Goal: Task Accomplishment & Management: Complete application form

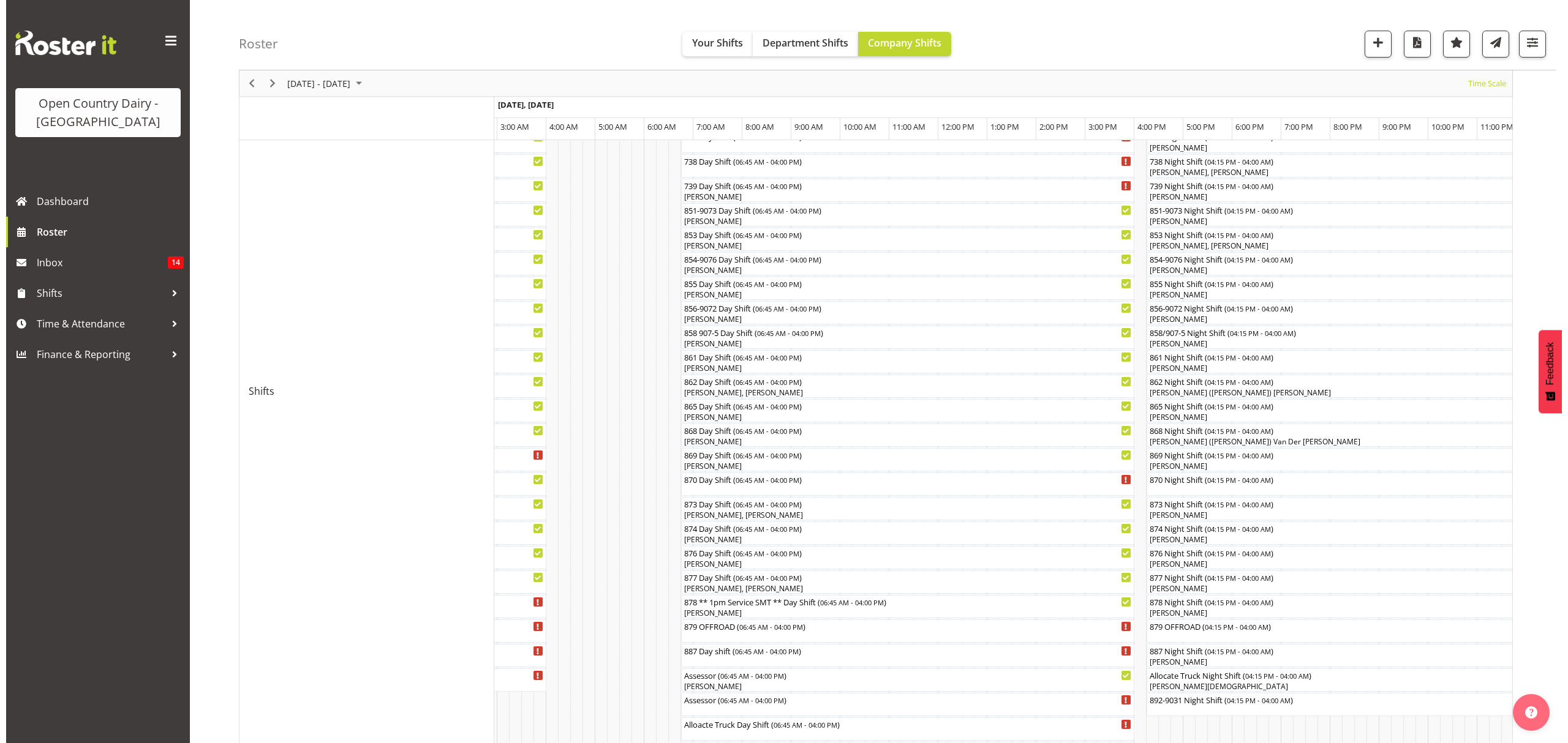
scroll to position [467, 0]
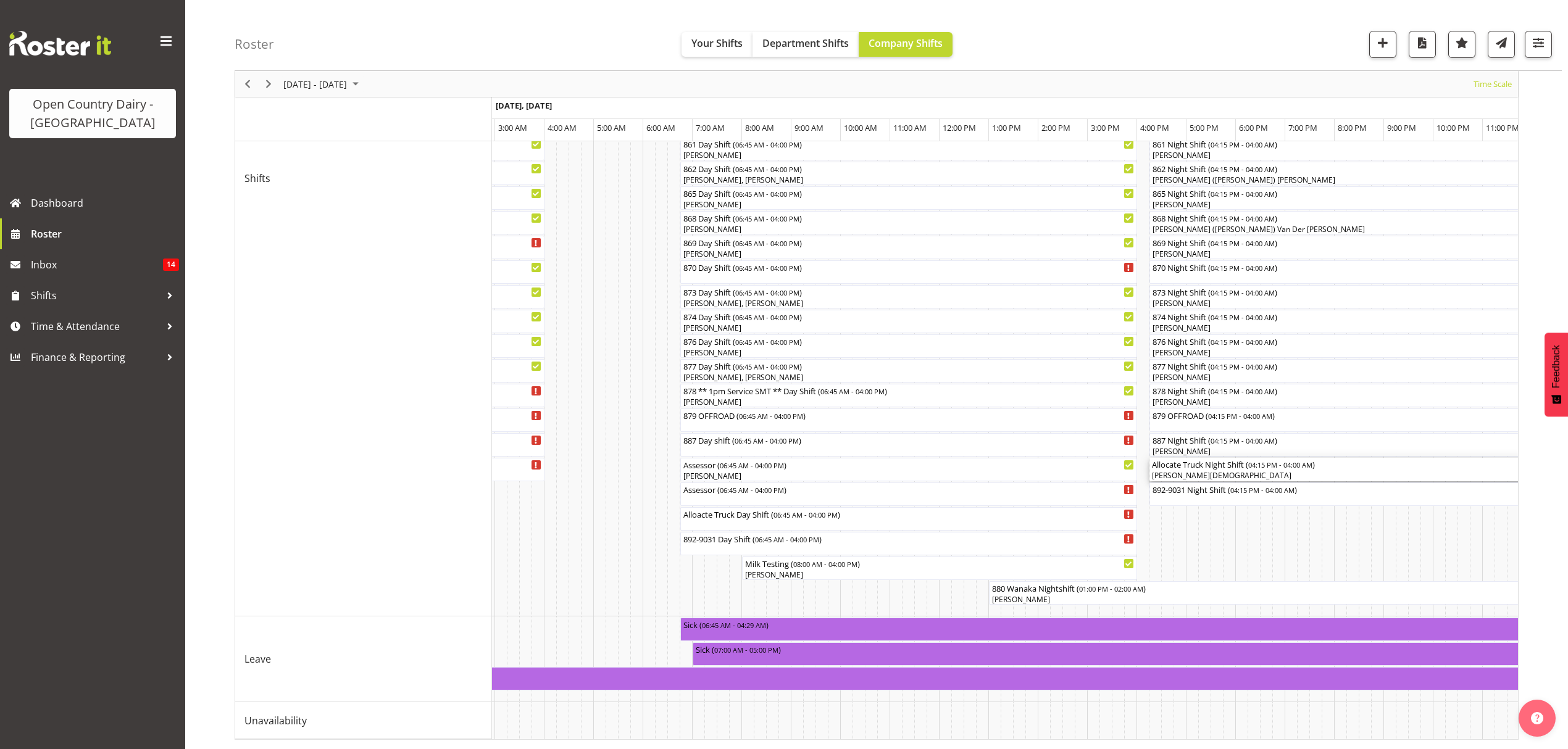
click at [1184, 458] on div "Allocate Truck Night Shift ( 04:15 PM - 04:00 AM )" at bounding box center [1440, 464] width 576 height 12
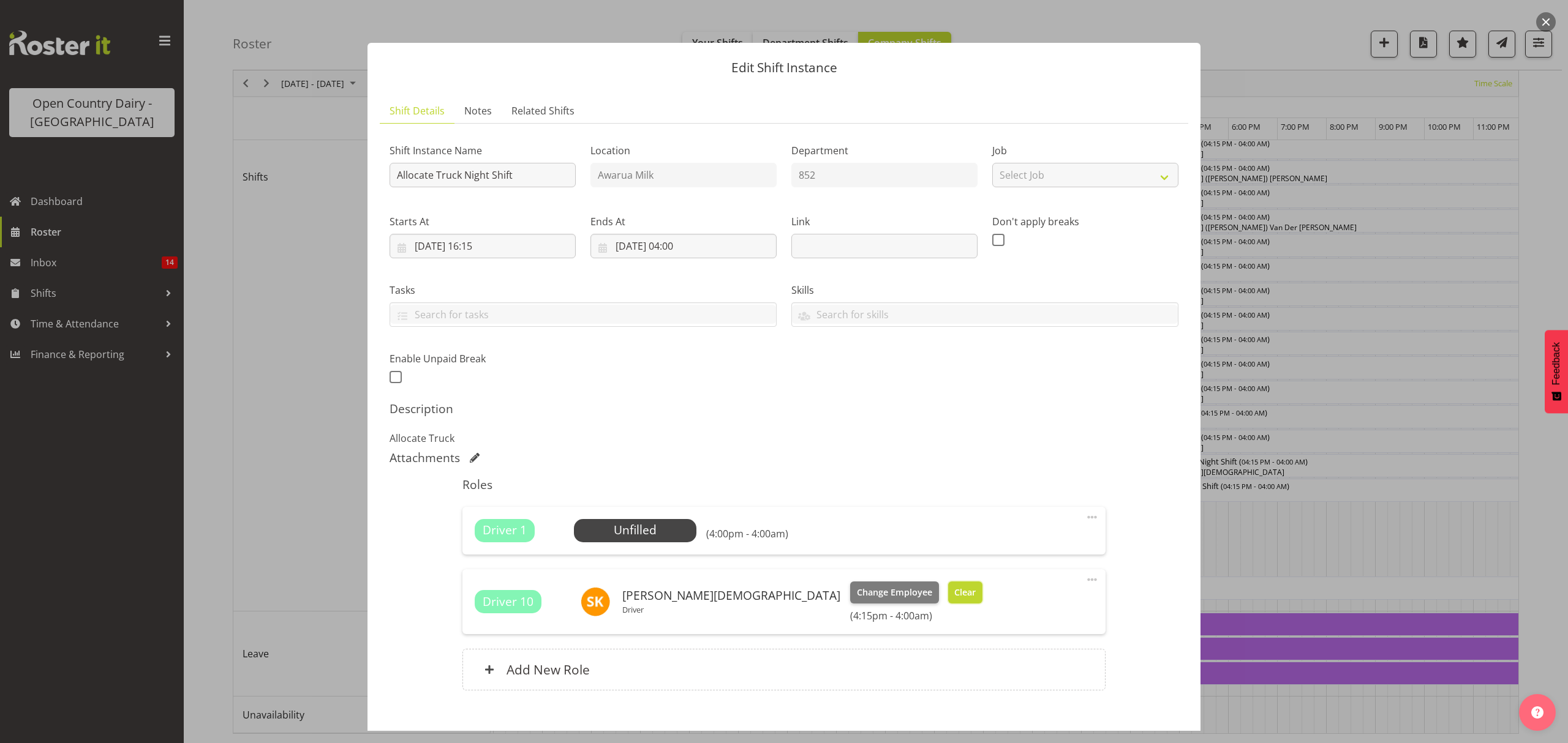
click at [954, 586] on span "Clear" at bounding box center [965, 592] width 22 height 14
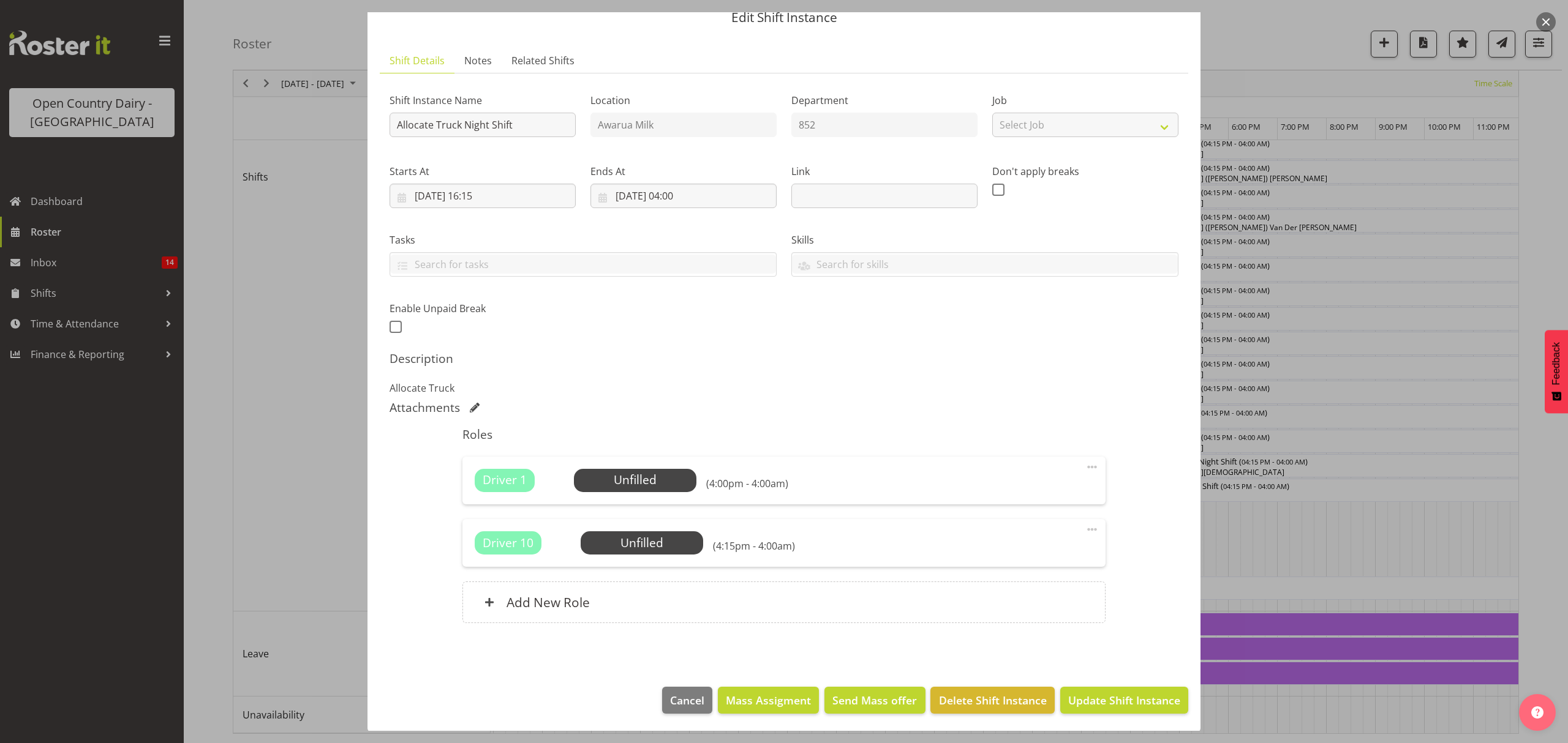
scroll to position [53, 0]
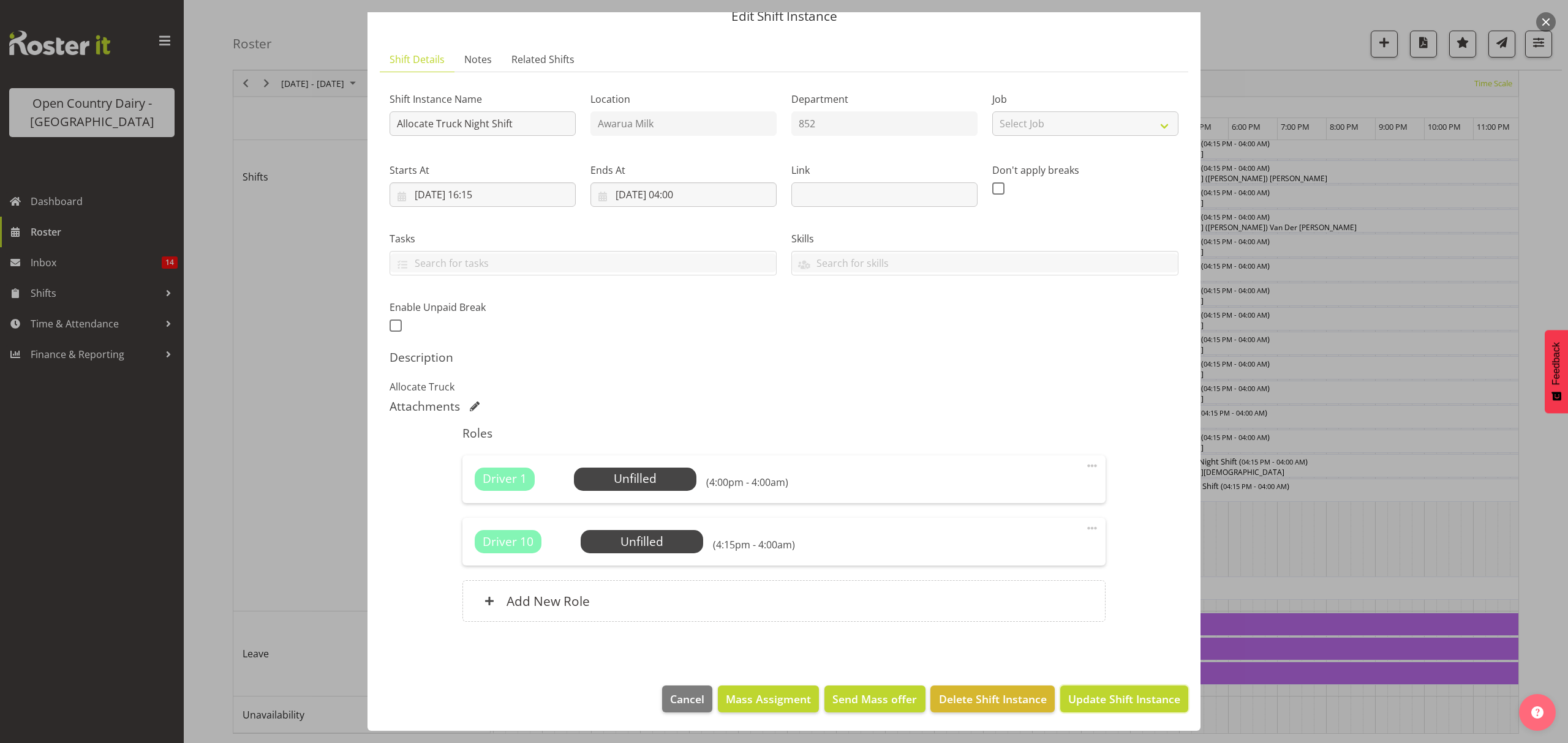
click at [1101, 691] on span "Update Shift Instance" at bounding box center [1124, 699] width 112 height 16
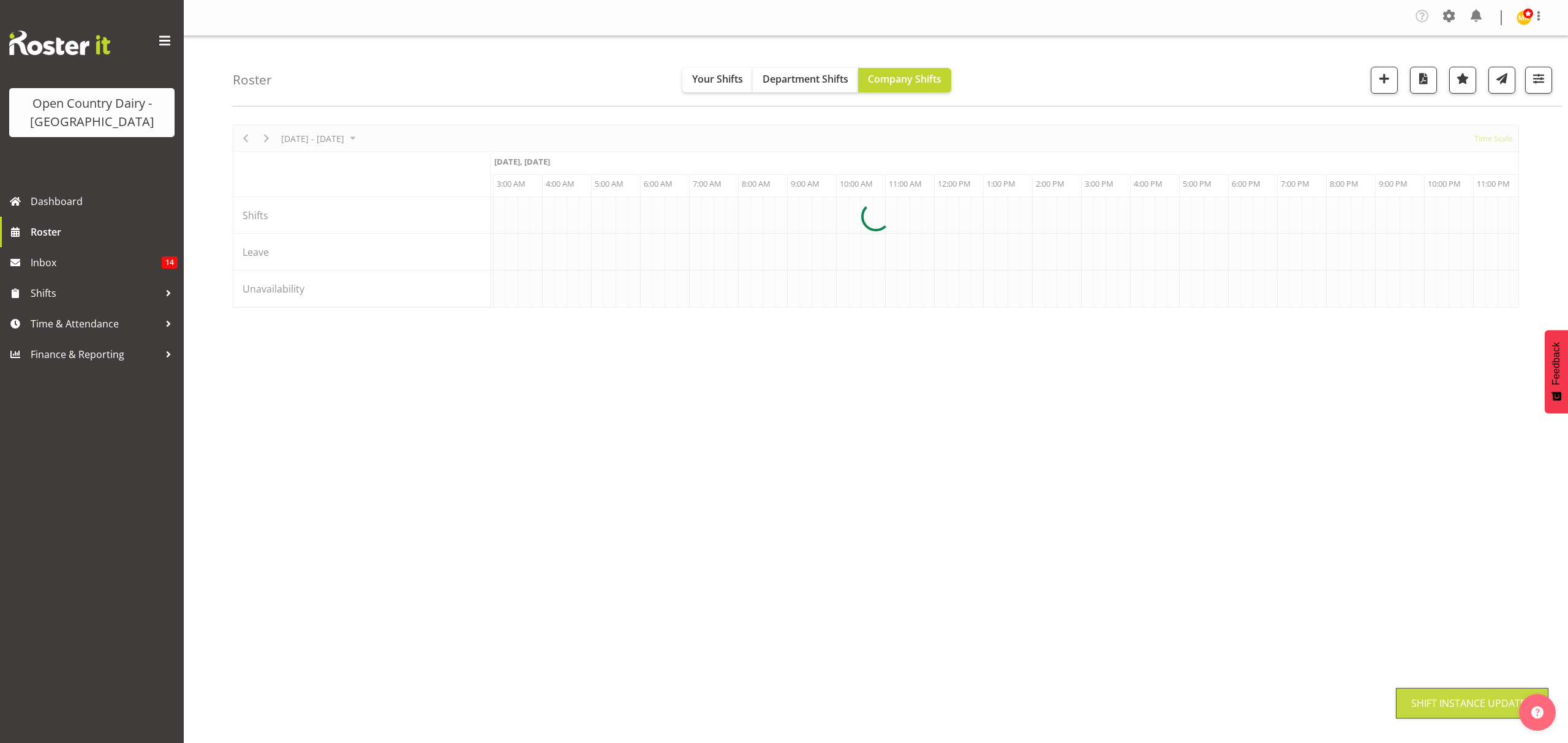
scroll to position [0, 0]
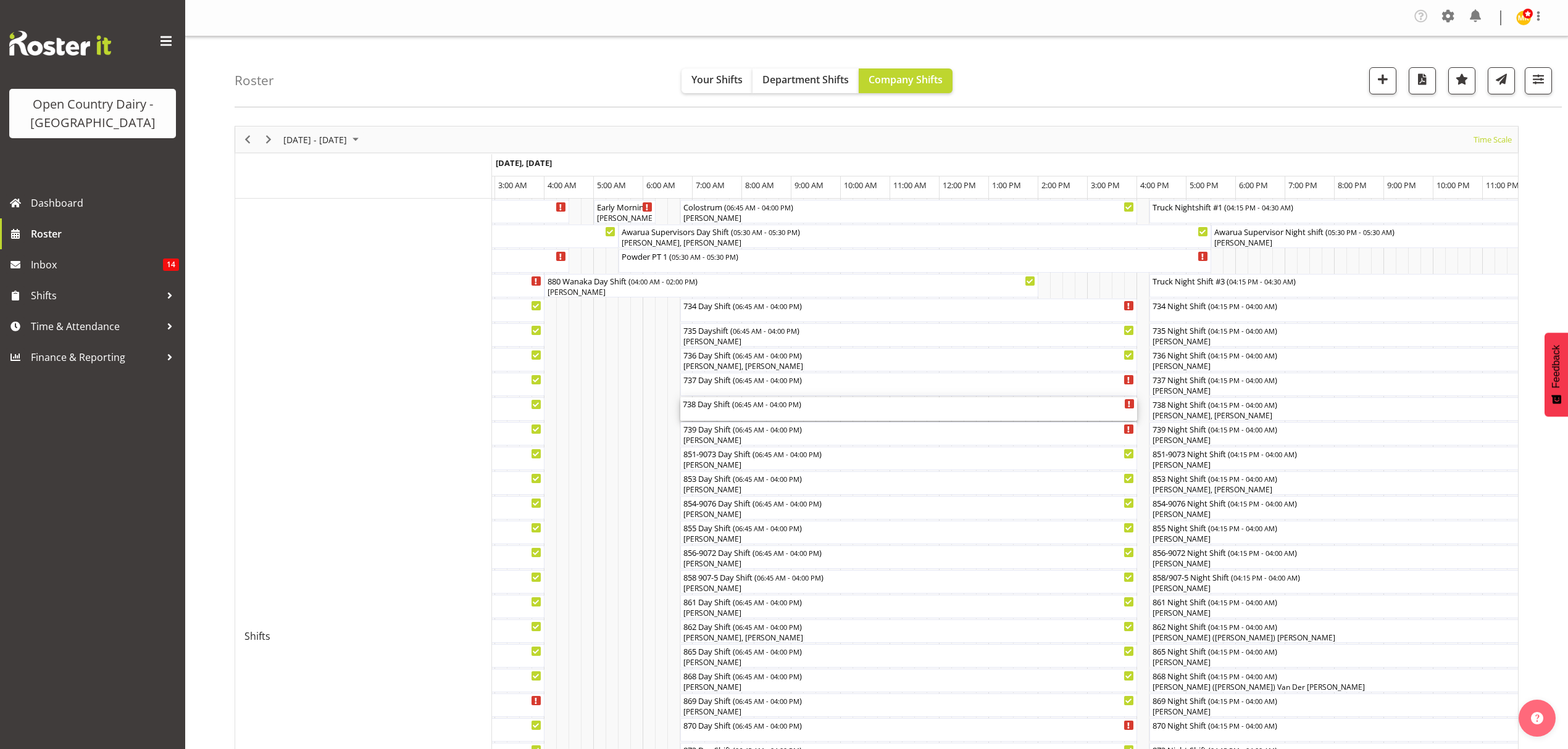
click at [711, 420] on div "738 Day Shift ( 06:45 AM - 04:00 PM )" at bounding box center [909, 409] width 452 height 24
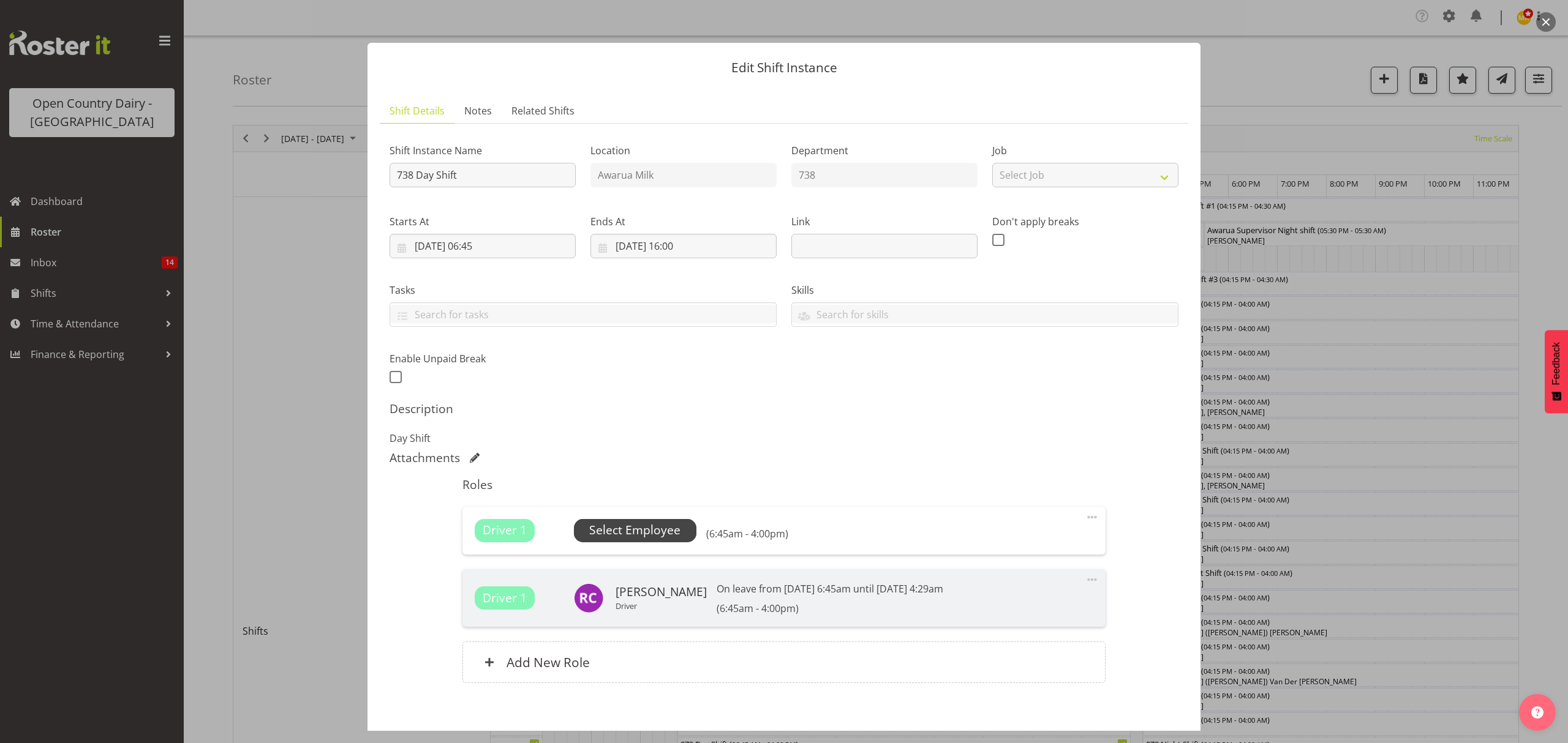
click at [628, 532] on span "Select Employee" at bounding box center [634, 530] width 91 height 18
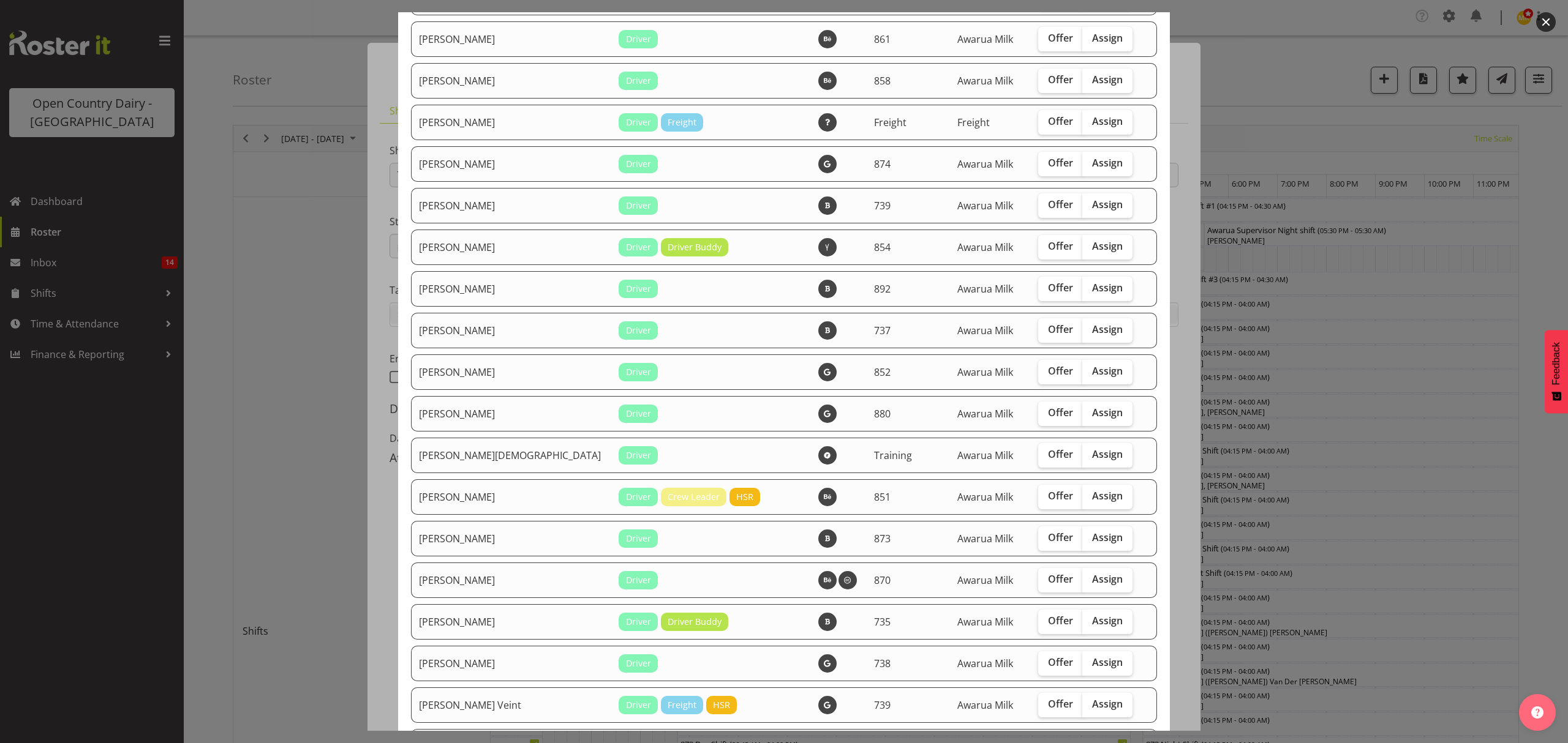
scroll to position [1306, 0]
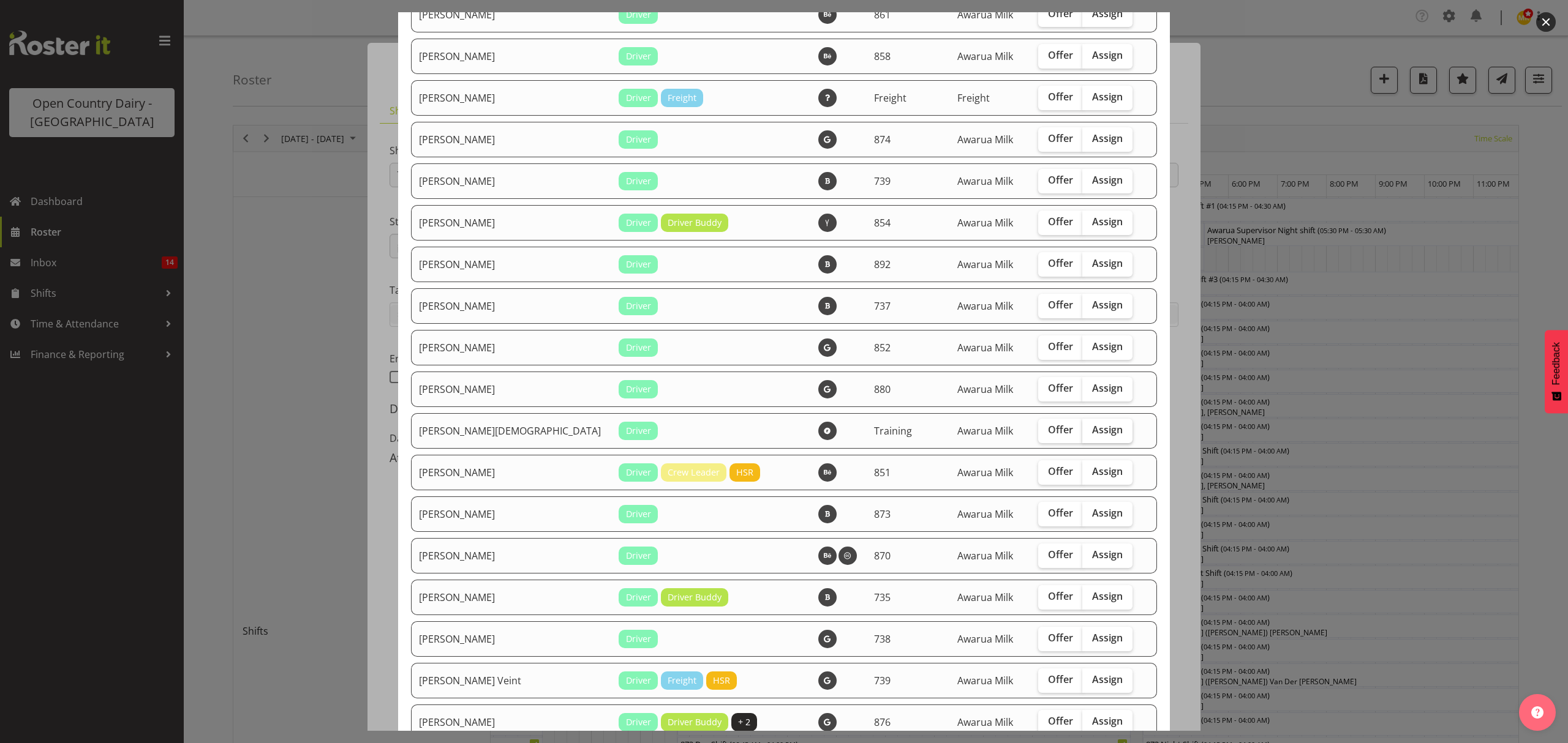
click at [1092, 424] on span "Assign" at bounding box center [1108, 430] width 31 height 12
click at [1086, 426] on input "Assign" at bounding box center [1086, 430] width 8 height 8
checkbox input "true"
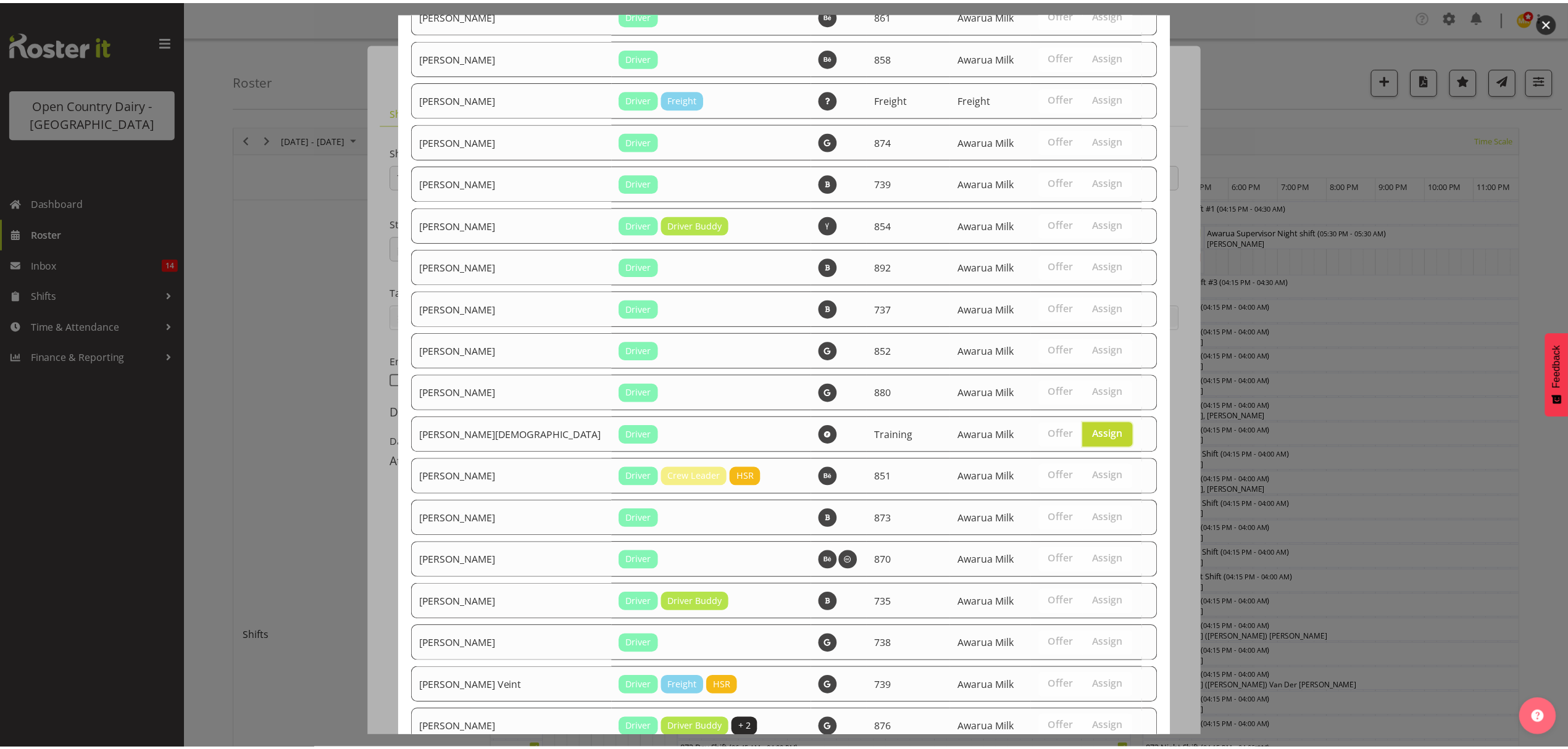
scroll to position [1626, 0]
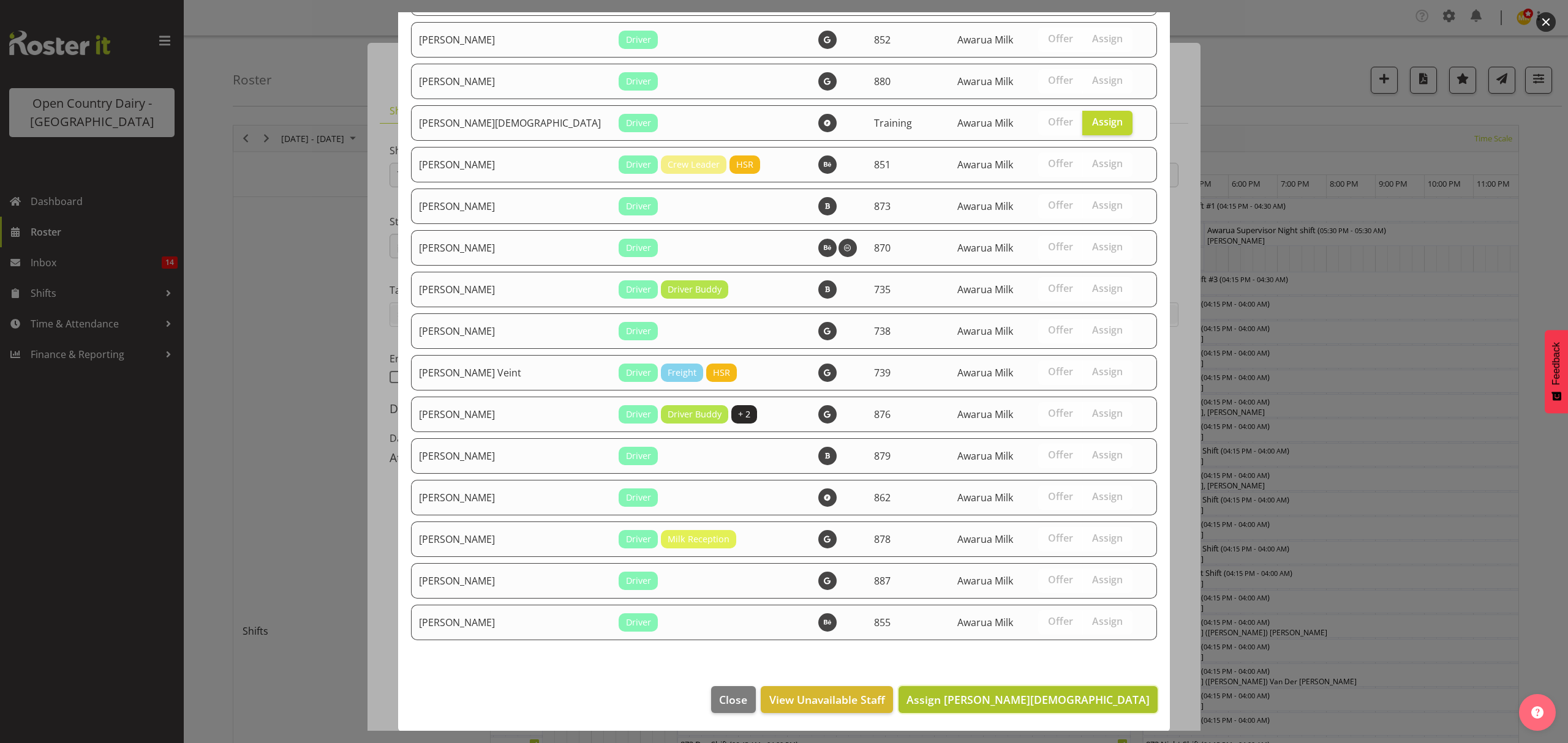
click at [1081, 694] on span "Assign [PERSON_NAME][DEMOGRAPHIC_DATA]" at bounding box center [1028, 700] width 243 height 15
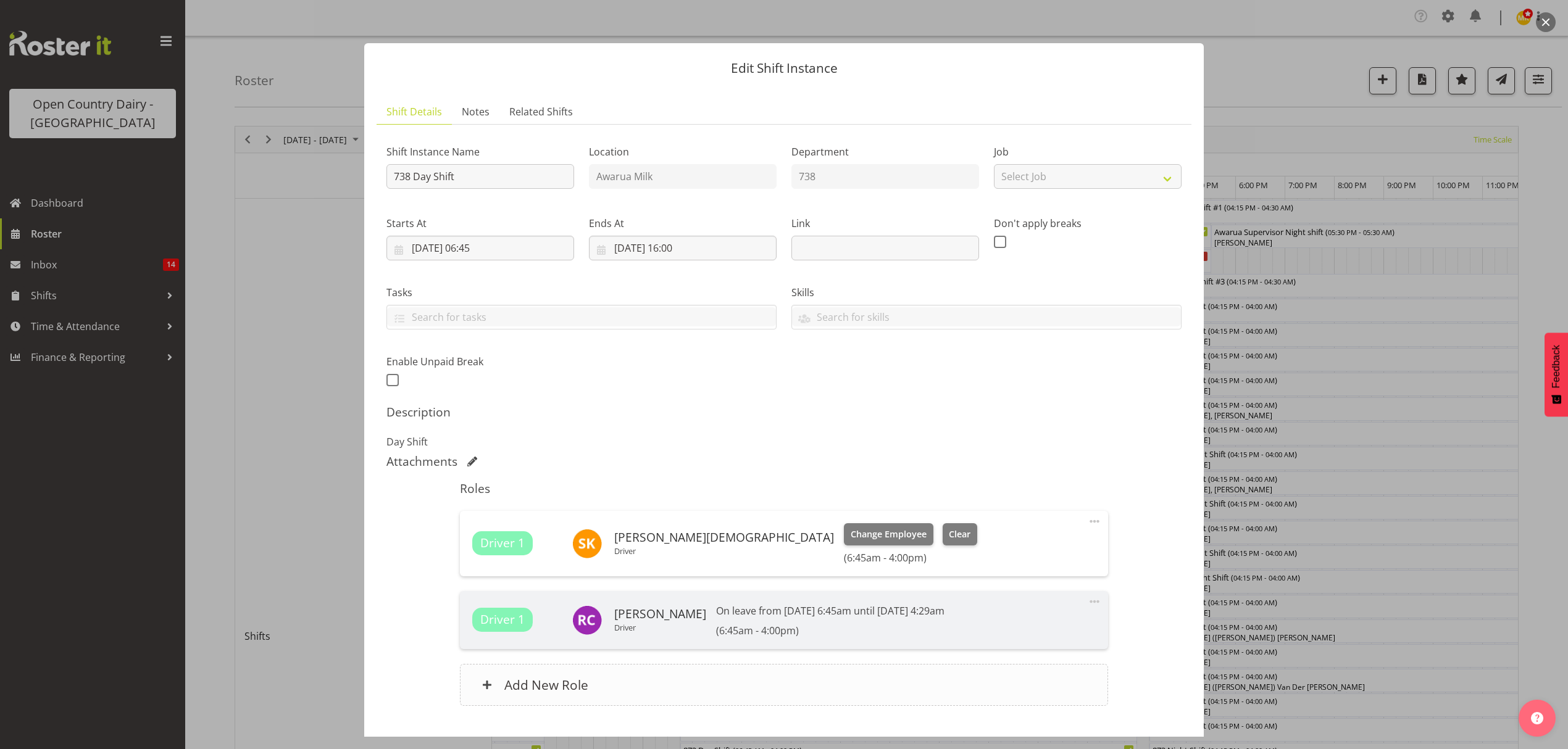
scroll to position [79, 0]
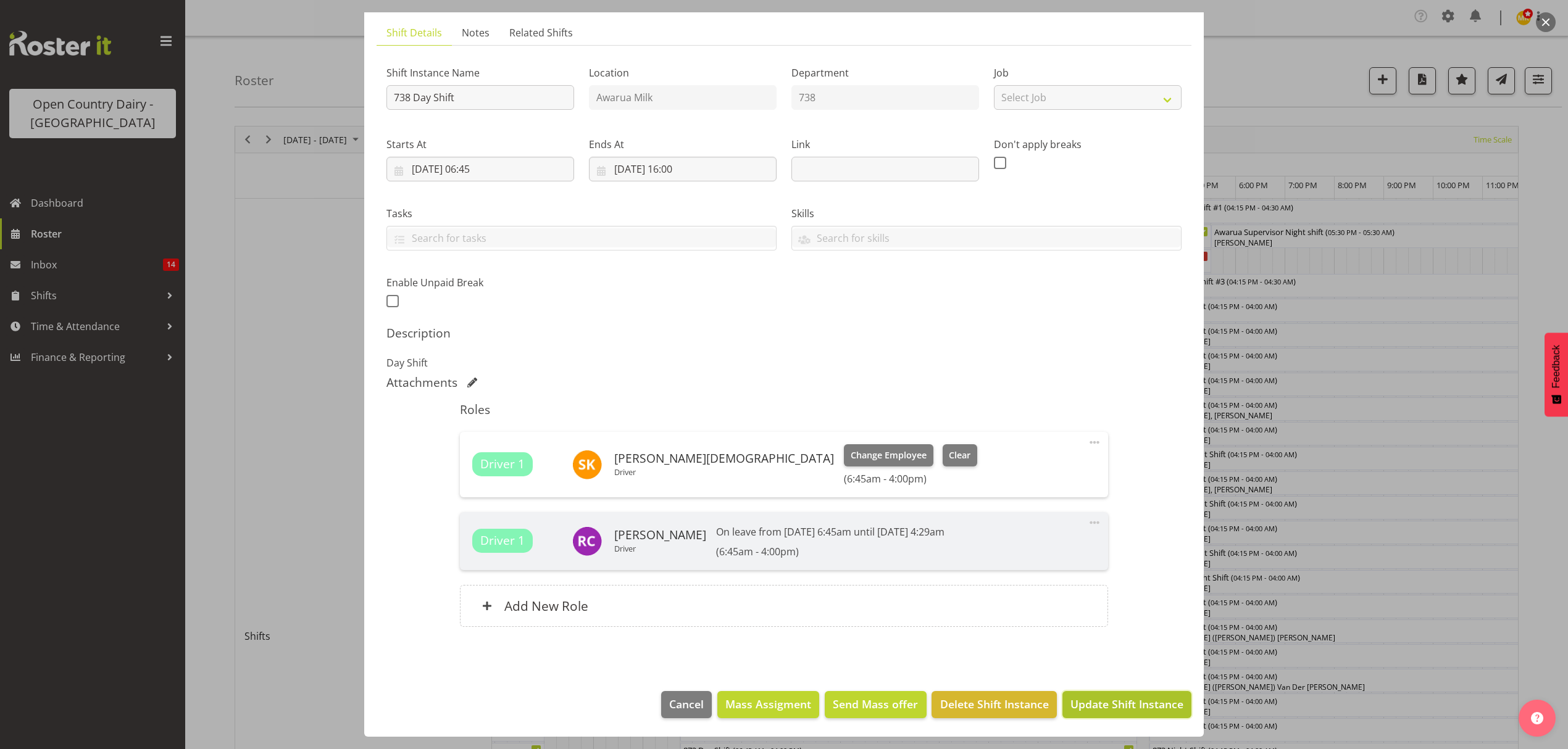
click at [1097, 711] on span "Update Shift Instance" at bounding box center [1127, 704] width 113 height 16
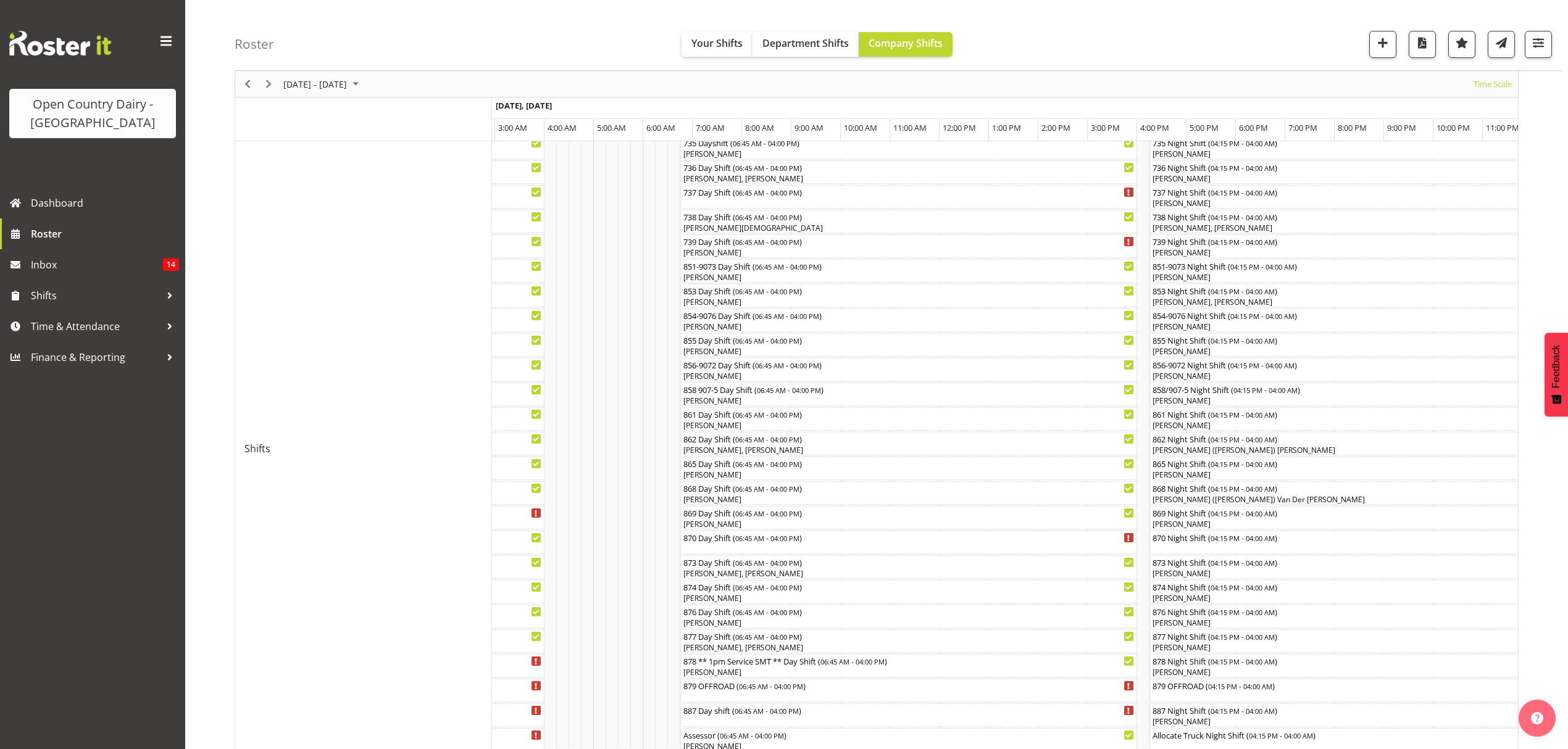
scroll to position [164, 0]
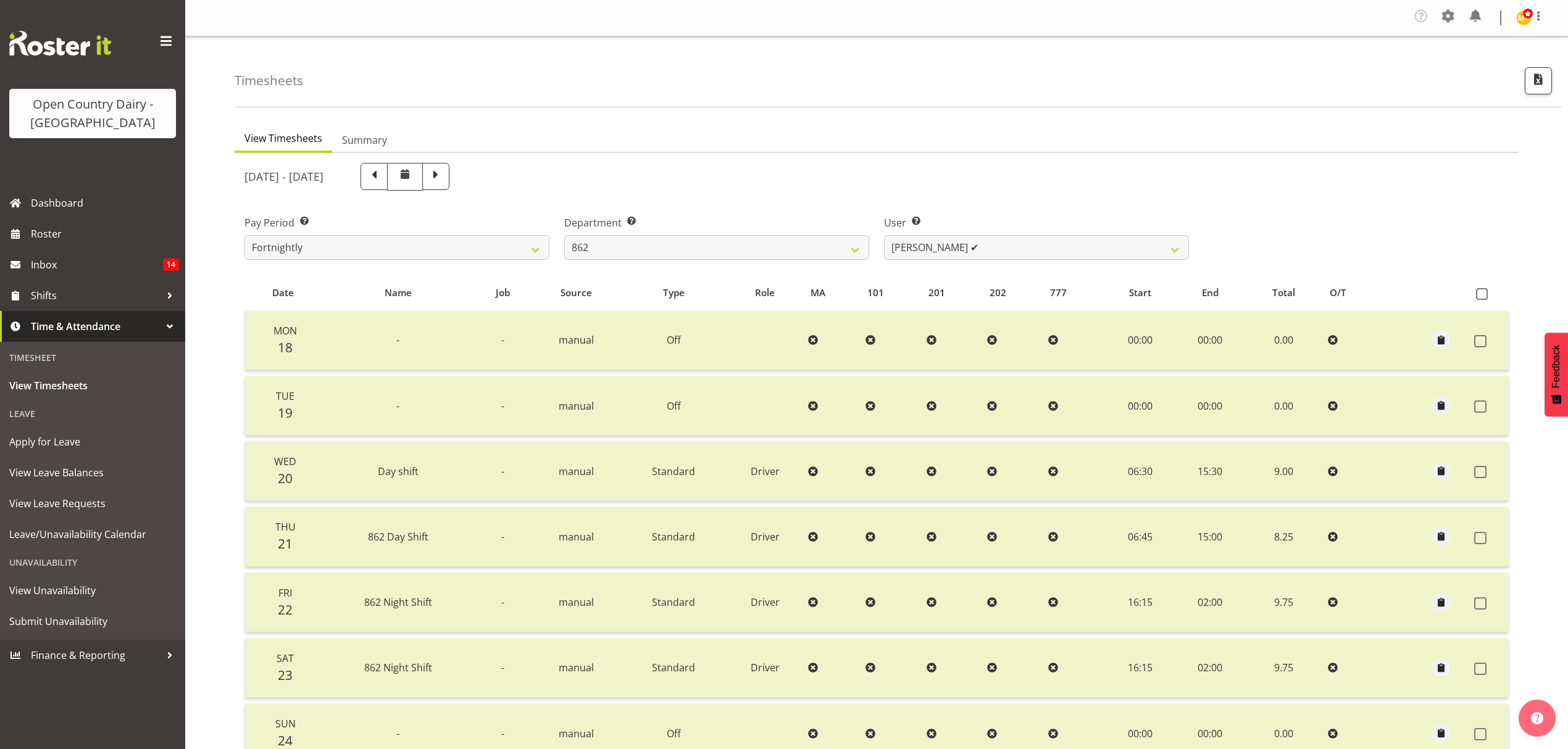
select select "676"
select select "11652"
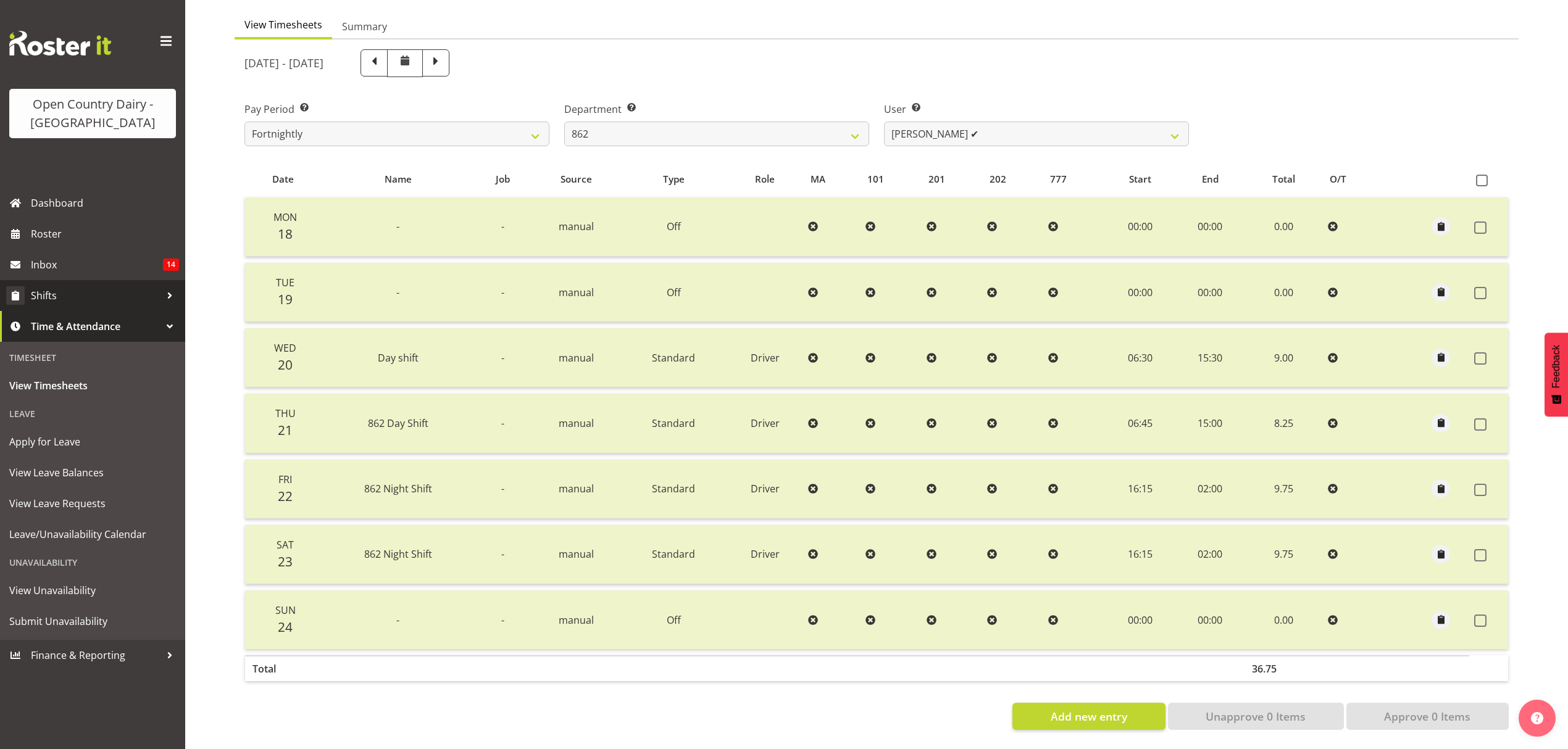
scroll to position [123, 0]
click at [45, 440] on span "Apply for Leave" at bounding box center [92, 442] width 167 height 19
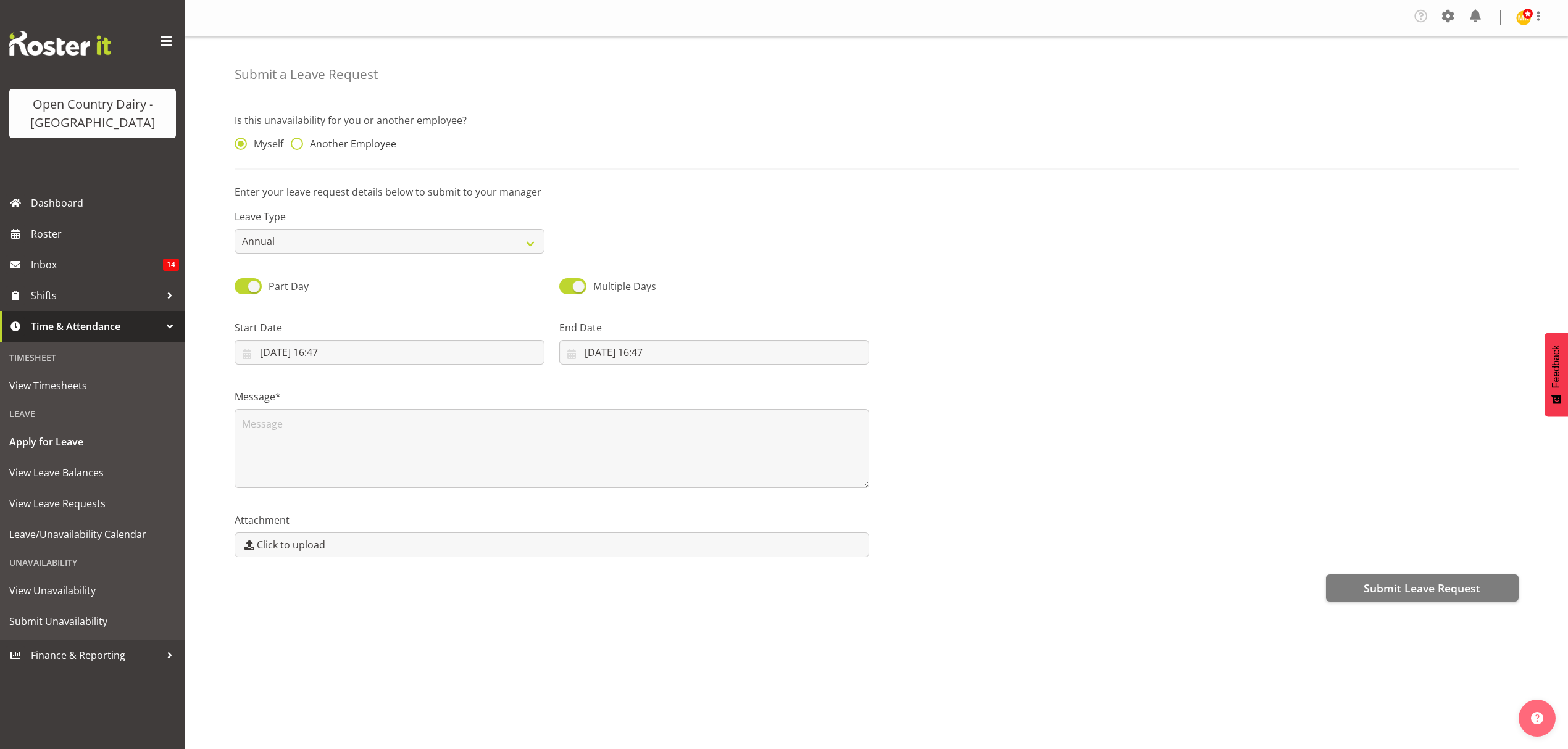
click at [299, 144] on span at bounding box center [297, 144] width 12 height 12
click at [299, 144] on input "Another Employee" at bounding box center [295, 144] width 8 height 8
radio input "true"
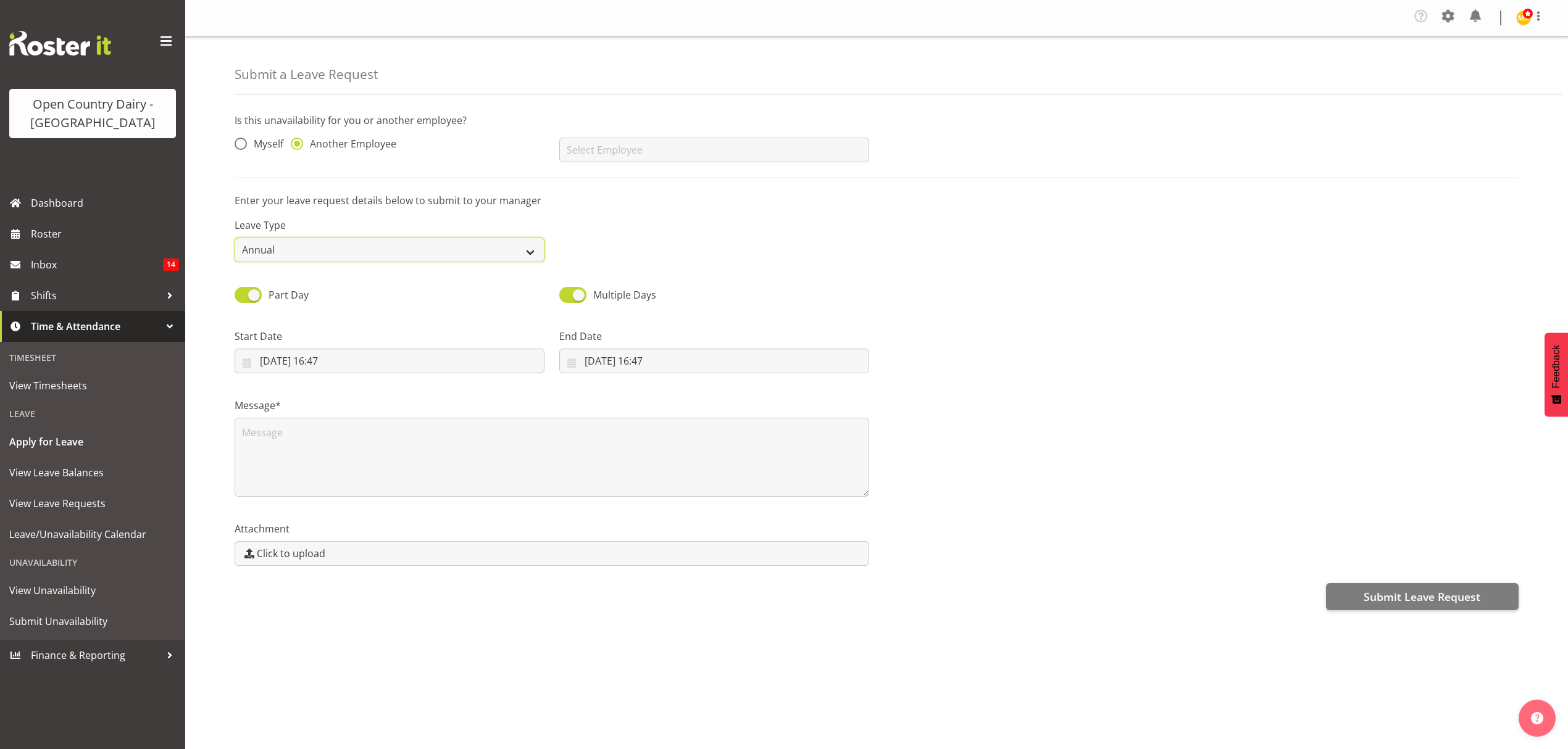
click at [535, 255] on select "Annual Sick Leave Without Pay Bereavement Domestic Violence Parental Jury Servi…" at bounding box center [390, 250] width 310 height 25
select select "Sick"
click at [234, 238] on select "Annual Sick Leave Without Pay Bereavement Domestic Violence Parental Jury Servi…" at bounding box center [390, 250] width 310 height 25
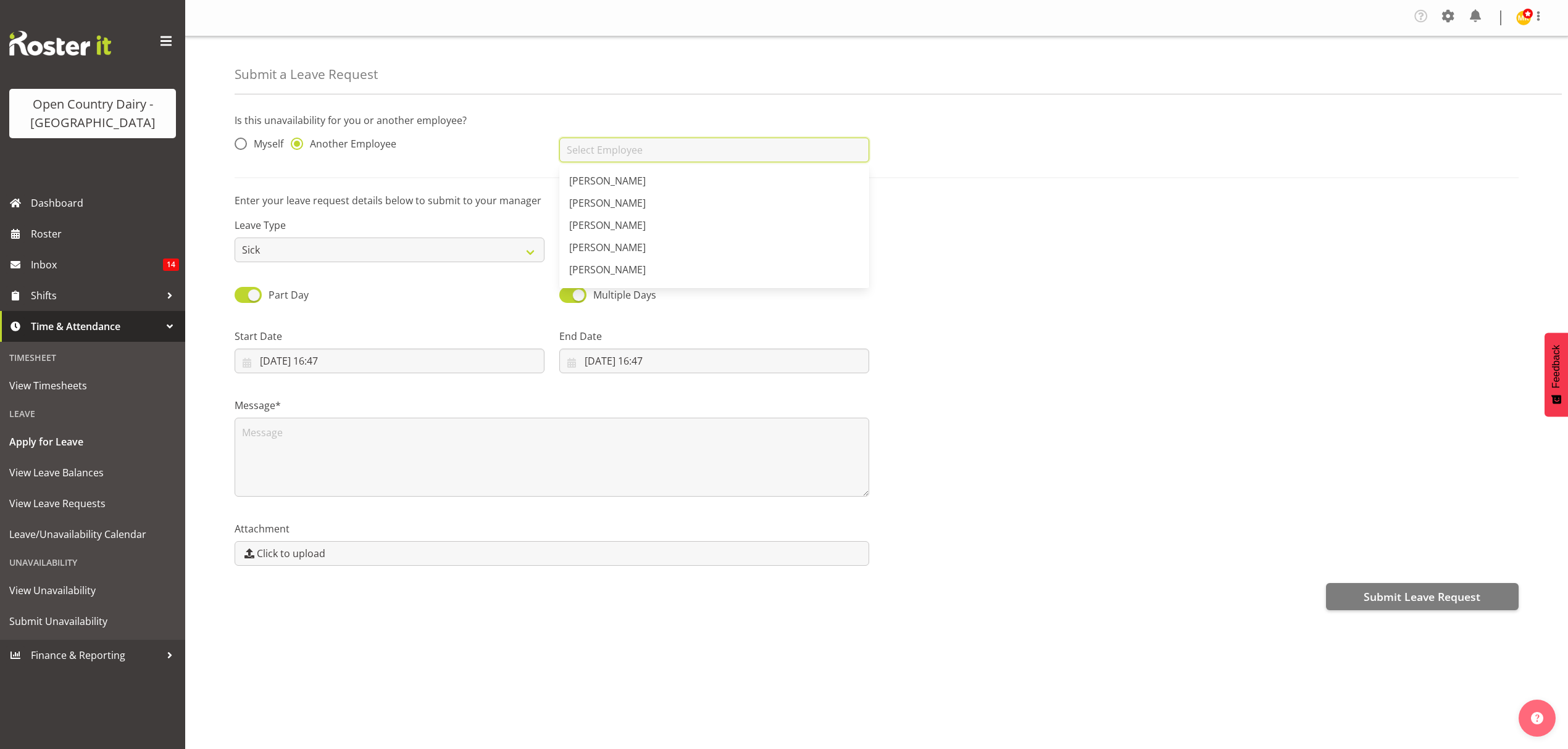
click at [733, 156] on input "text" at bounding box center [715, 150] width 310 height 25
click at [605, 177] on span "[PERSON_NAME]" at bounding box center [607, 181] width 76 height 14
type input "[PERSON_NAME]"
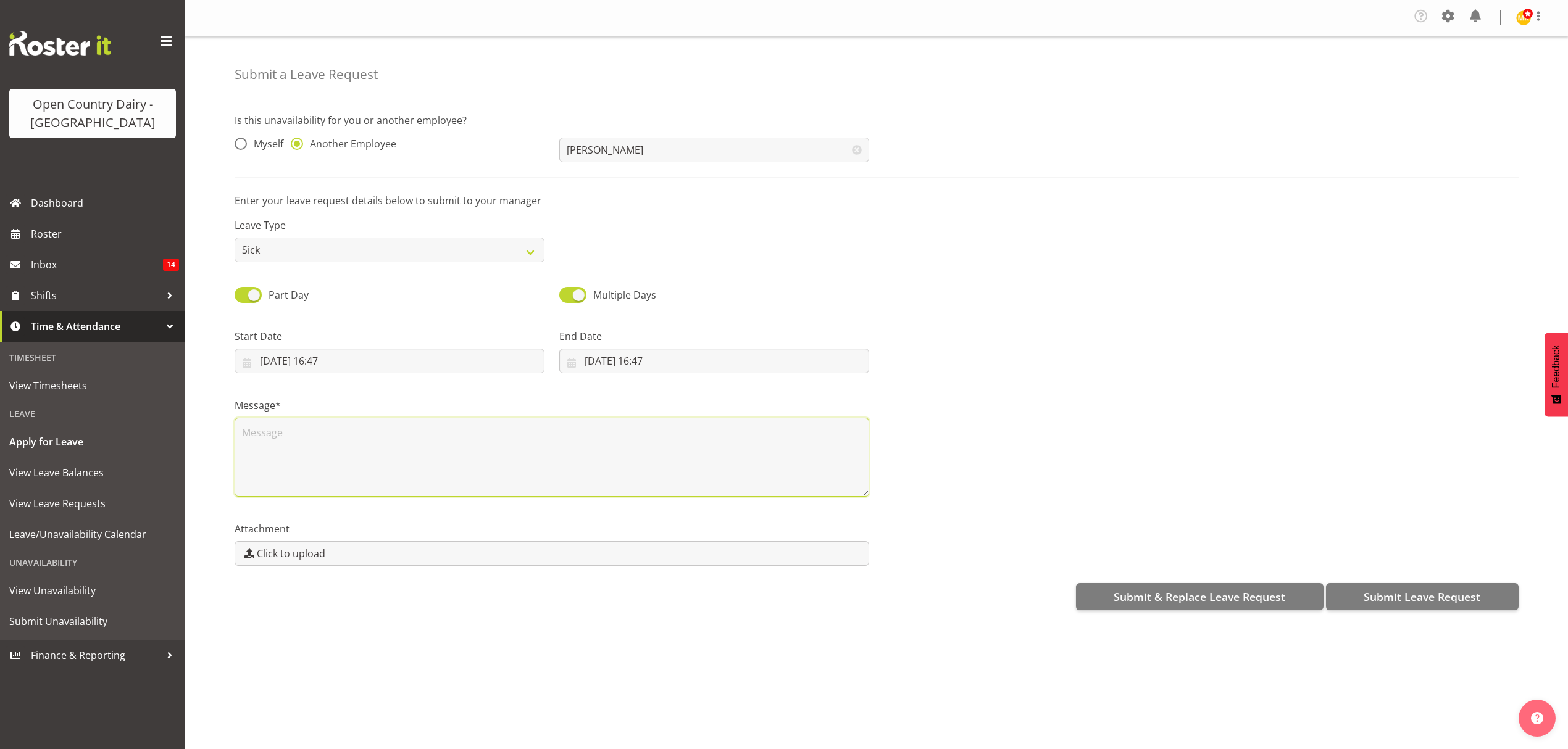
click at [293, 433] on textarea at bounding box center [551, 457] width 635 height 79
click at [341, 357] on input "28/08/2025, 16:47" at bounding box center [390, 361] width 310 height 25
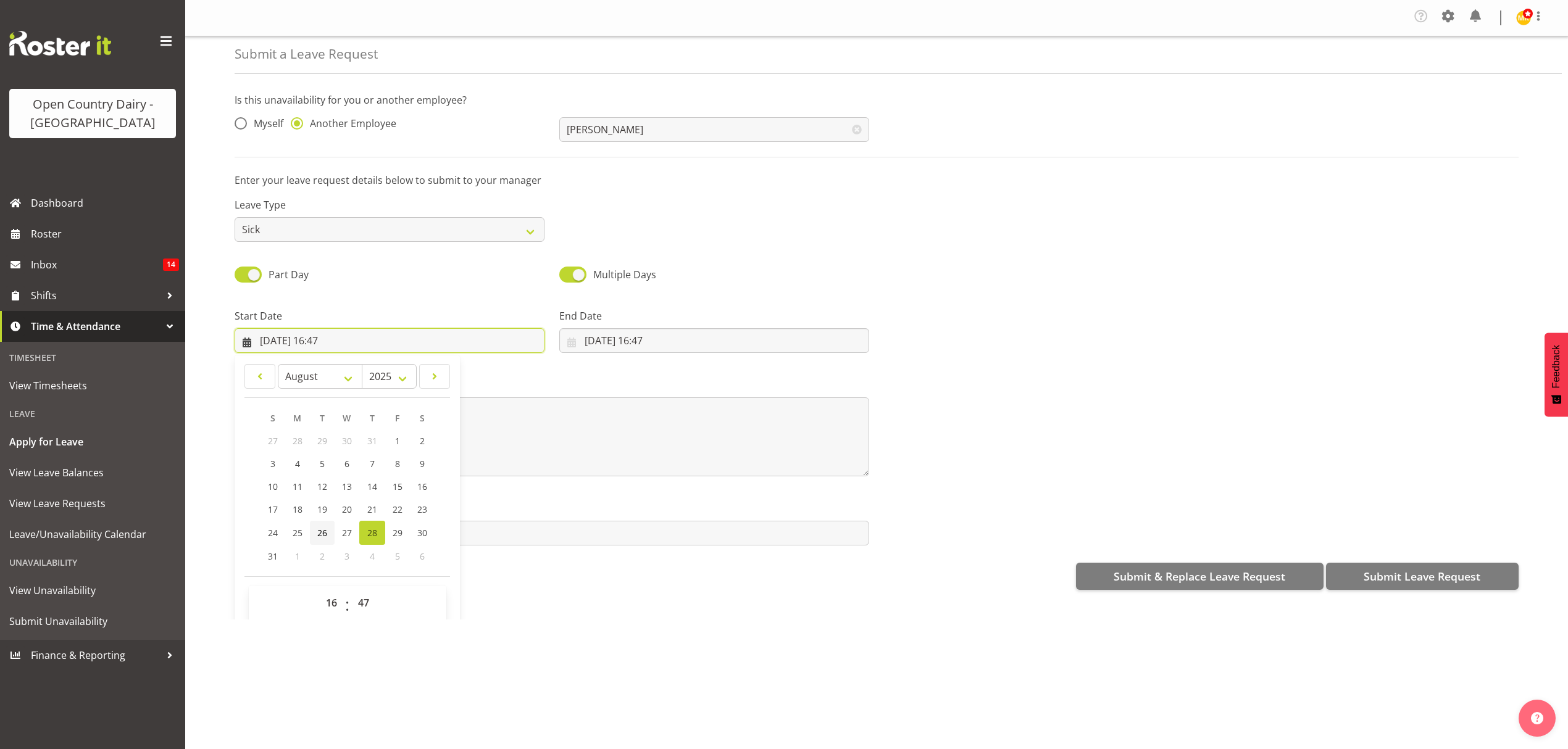
scroll to position [36, 0]
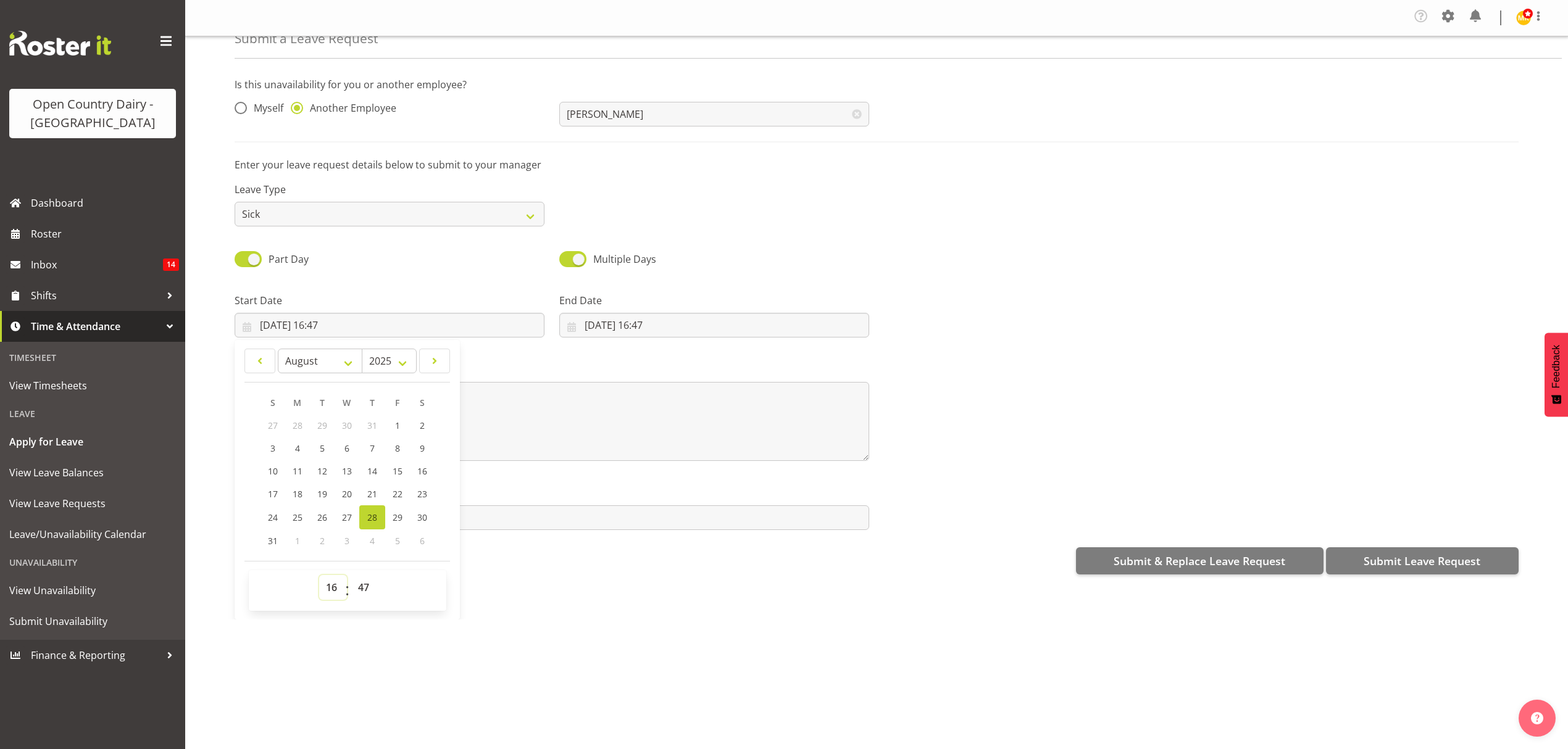
click at [336, 590] on select "00 01 02 03 04 05 06 07 08 09 10 11 12 13 14 15 16 17 18 19 20 21 22 23" at bounding box center [333, 588] width 28 height 25
click at [319, 577] on select "00 01 02 03 04 05 06 07 08 09 10 11 12 13 14 15 16 17 18 19 20 21 22 23" at bounding box center [333, 588] width 28 height 25
click at [367, 593] on select "00 01 02 03 04 05 06 07 08 09 10 11 12 13 14 15 16 17 18 19 20 21 22 23 24 25 2…" at bounding box center [365, 588] width 28 height 25
select select "15"
click at [351, 577] on select "00 01 02 03 04 05 06 07 08 09 10 11 12 13 14 15 16 17 18 19 20 21 22 23 24 25 2…" at bounding box center [365, 588] width 28 height 25
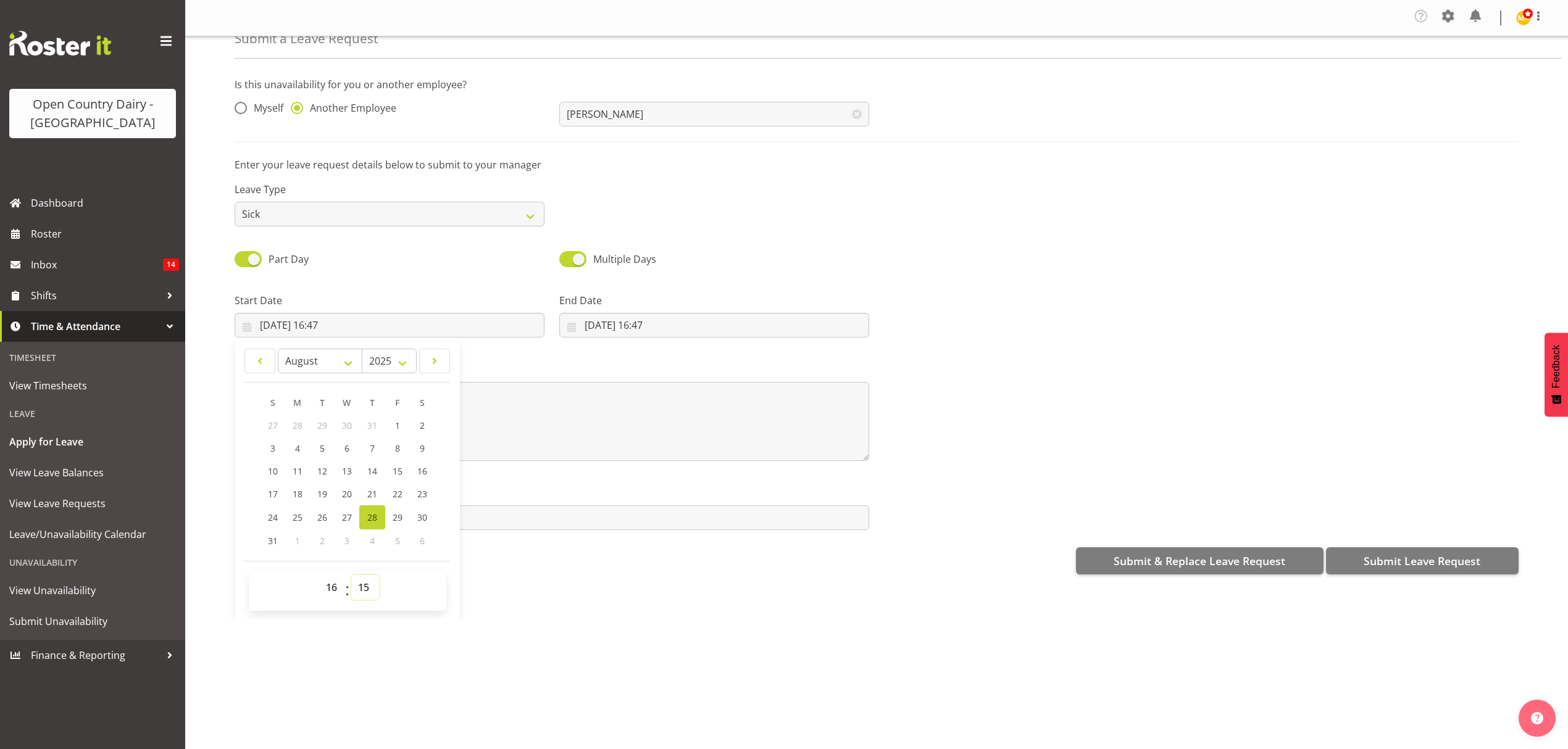
type input "28/08/2025, 16:15"
click at [665, 329] on input "28/08/2025, 16:47" at bounding box center [715, 326] width 310 height 25
click at [719, 517] on span "29" at bounding box center [722, 517] width 10 height 12
type input "29/08/2025, 16:47"
click at [657, 590] on select "00 01 02 03 04 05 06 07 08 09 10 11 12 13 14 15 16 17 18 19 20 21 22 23" at bounding box center [657, 588] width 28 height 25
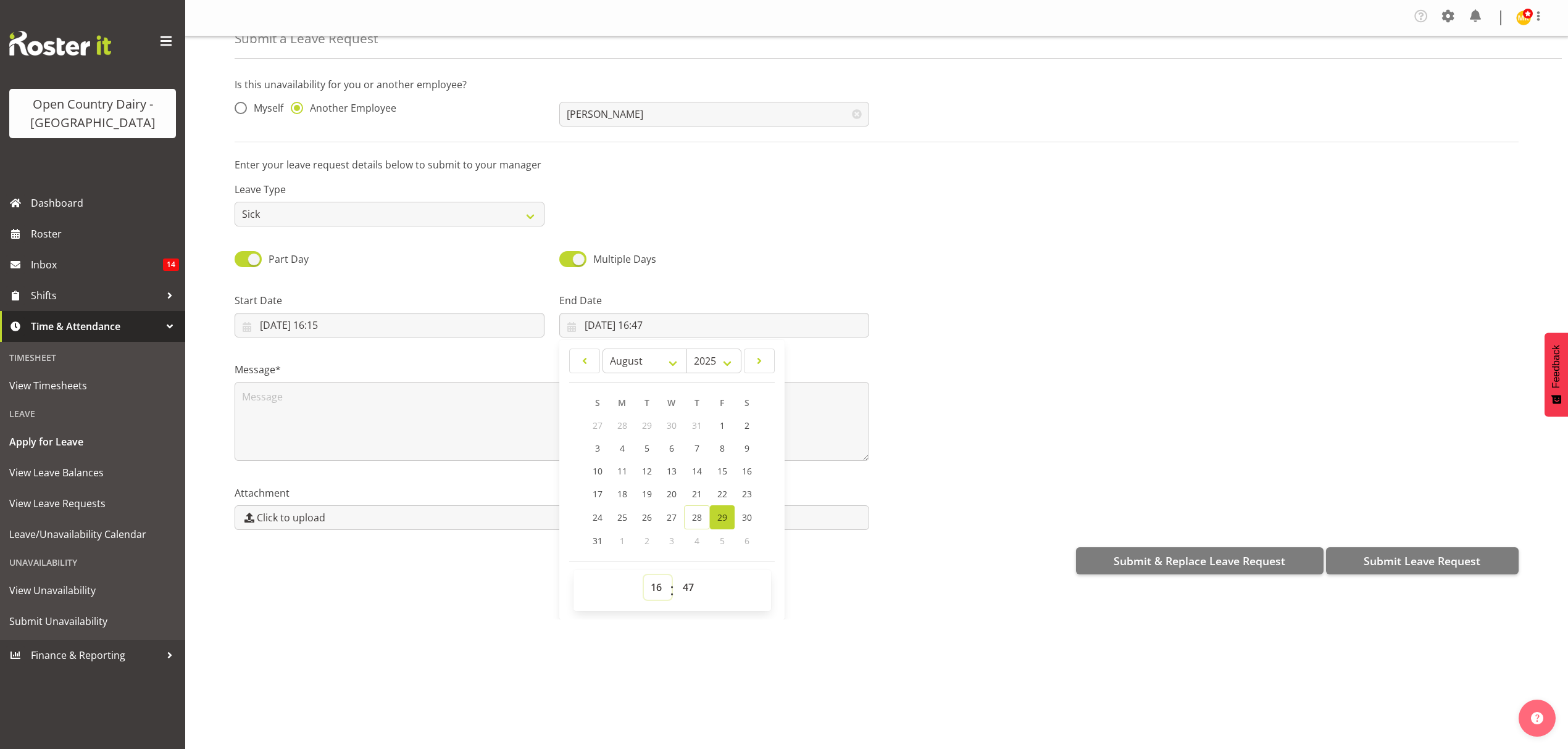
select select "4"
click at [644, 577] on select "00 01 02 03 04 05 06 07 08 09 10 11 12 13 14 15 16 17 18 19 20 21 22 23" at bounding box center [657, 588] width 28 height 25
type input "29/08/2025, 04:47"
click at [685, 586] on select "00 01 02 03 04 05 06 07 08 09 10 11 12 13 14 15 16 17 18 19 20 21 22 23 24 25 2…" at bounding box center [690, 588] width 28 height 25
select select "30"
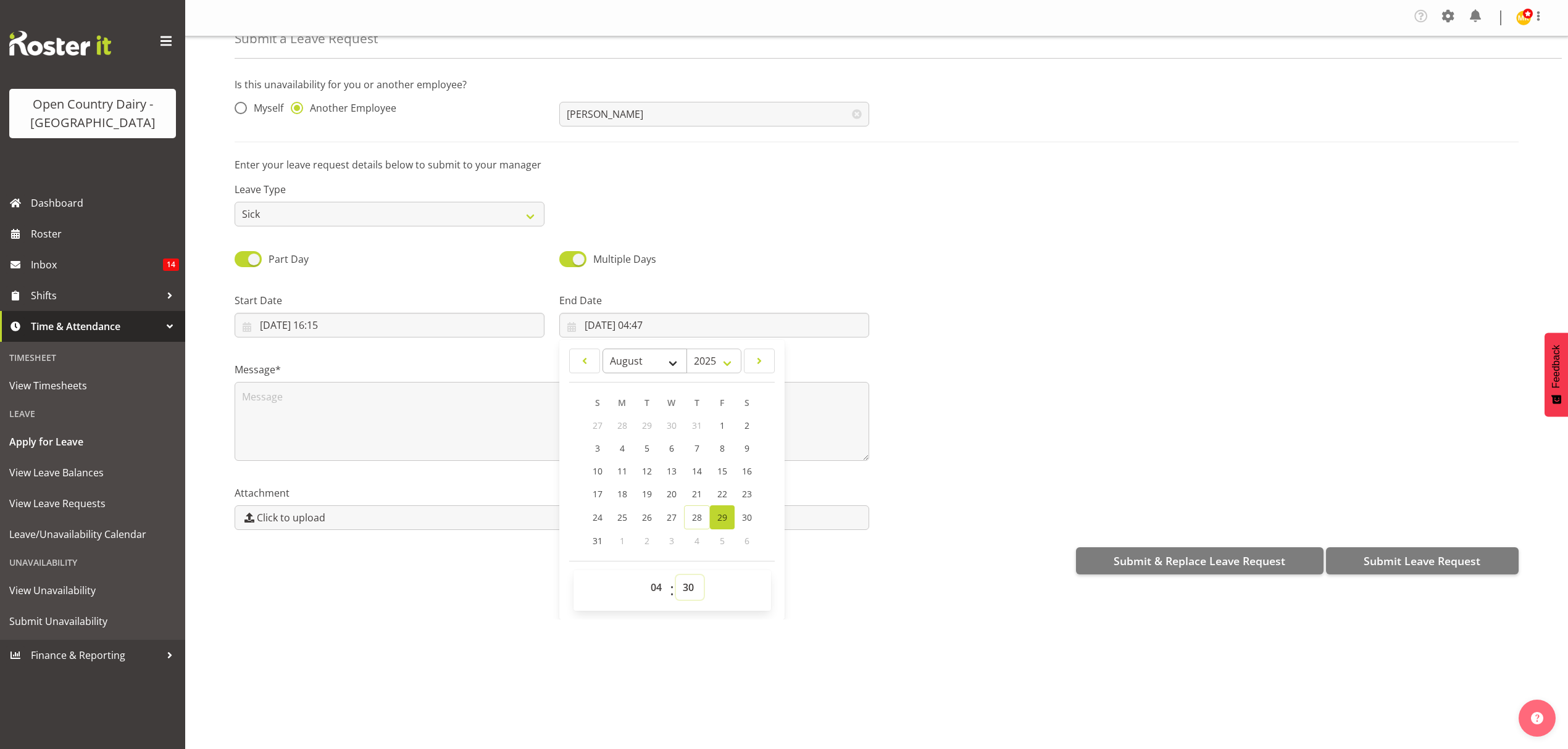
click at [676, 577] on select "00 01 02 03 04 05 06 07 08 09 10 11 12 13 14 15 16 17 18 19 20 21 22 23 24 25 2…" at bounding box center [690, 588] width 28 height 25
type input "29/08/2025, 04:30"
click at [360, 419] on textarea at bounding box center [551, 421] width 635 height 79
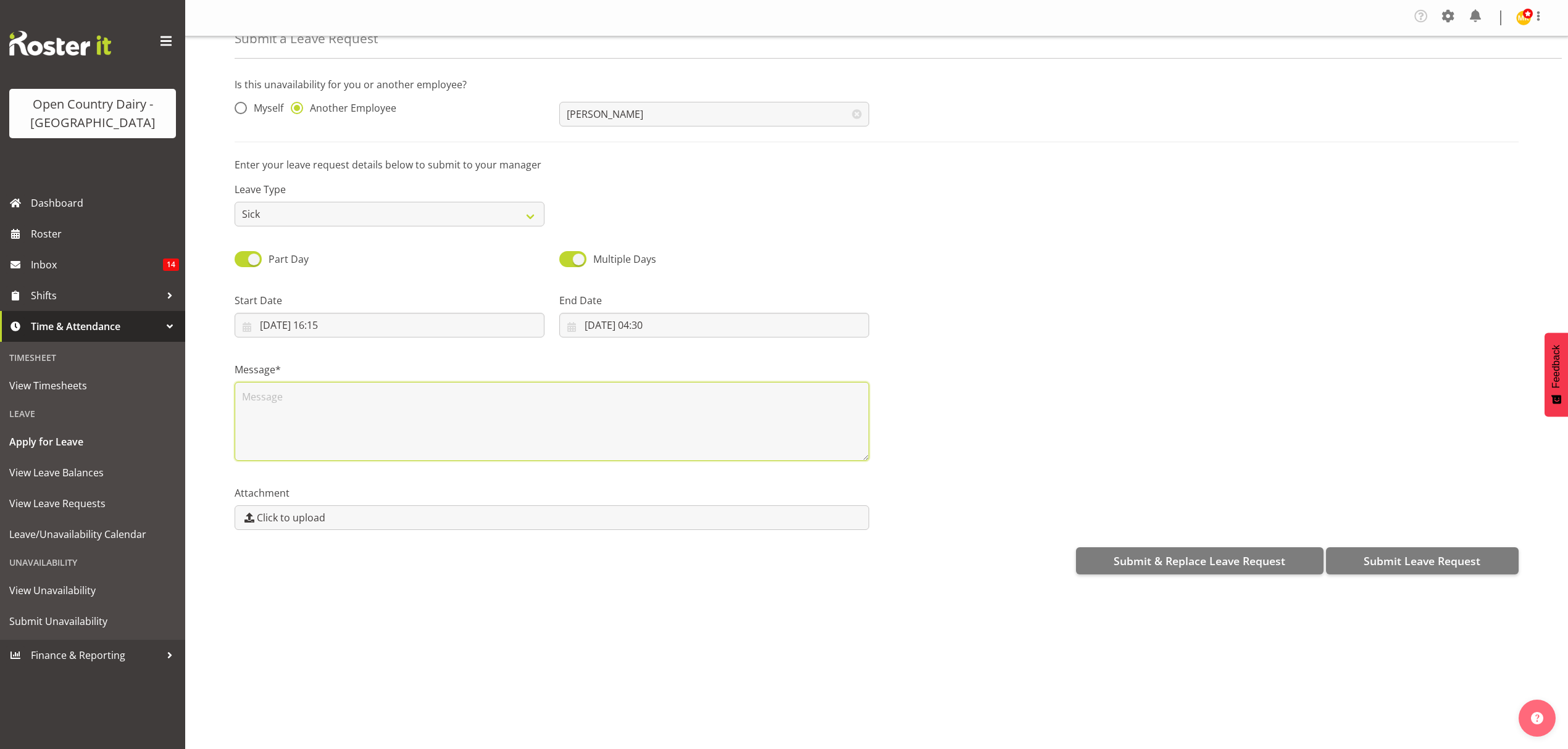
scroll to position [0, 0]
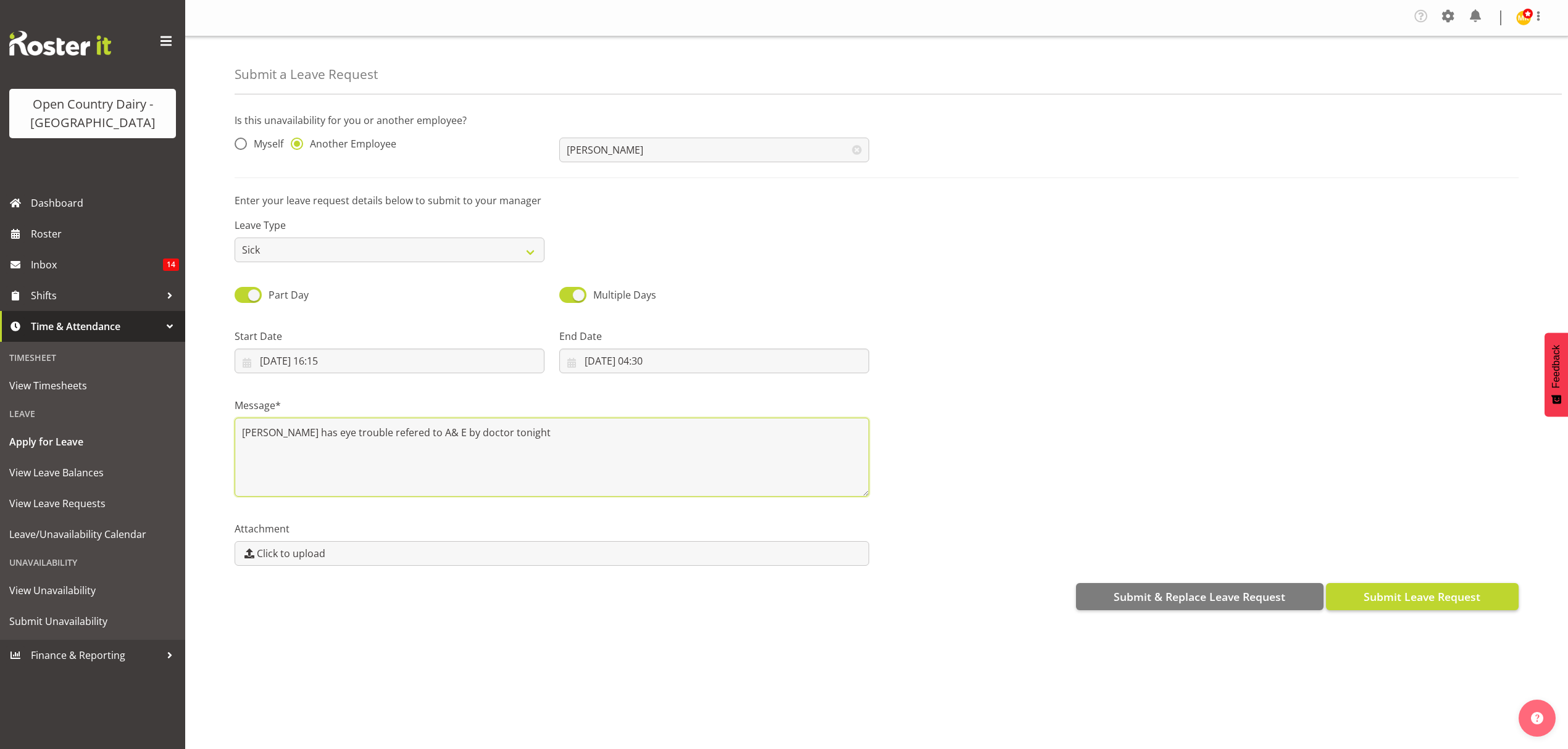
type textarea "George has eye trouble refered to A& E by doctor tonight"
click at [1416, 592] on span "Submit Leave Request" at bounding box center [1422, 596] width 117 height 16
